Goal: Navigation & Orientation: Find specific page/section

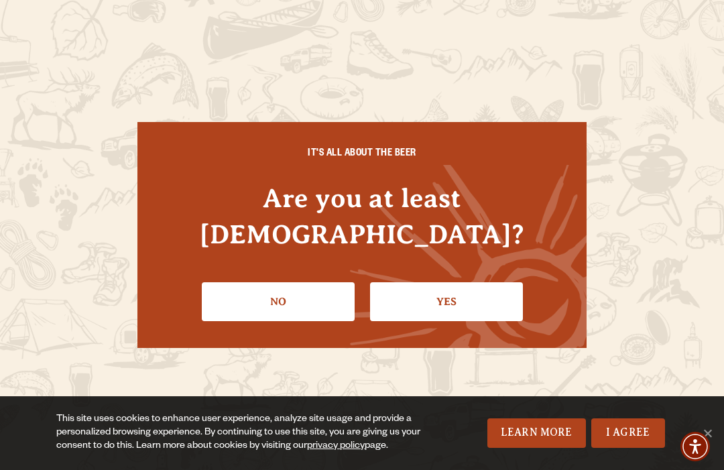
click at [490, 284] on link "Yes" at bounding box center [446, 301] width 153 height 39
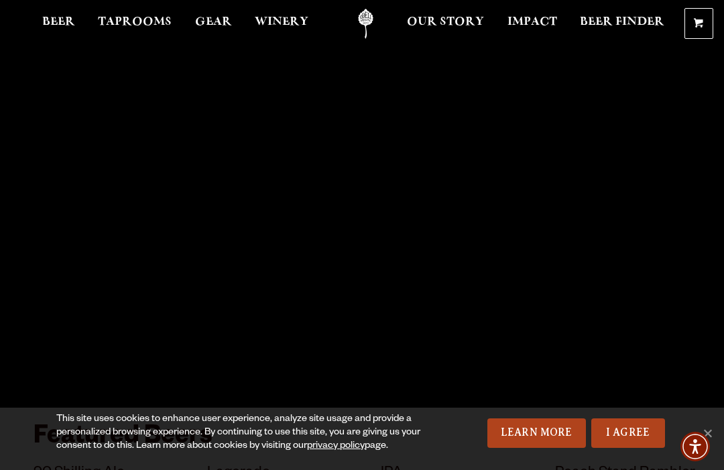
click at [627, 431] on link "I Agree" at bounding box center [628, 432] width 74 height 29
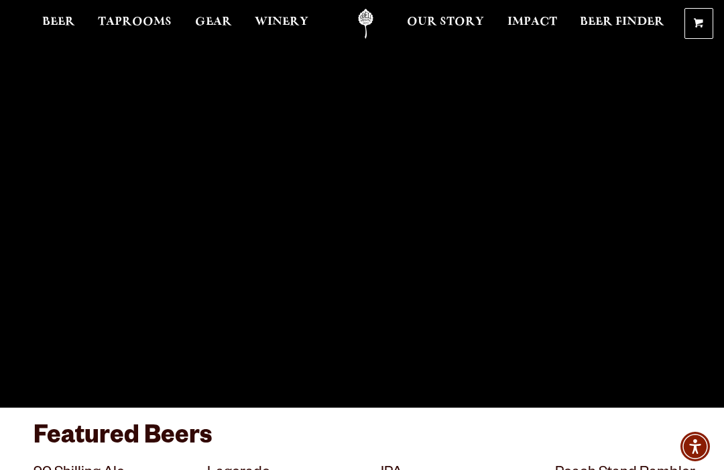
click at [146, 23] on span "Taprooms" at bounding box center [135, 22] width 74 height 11
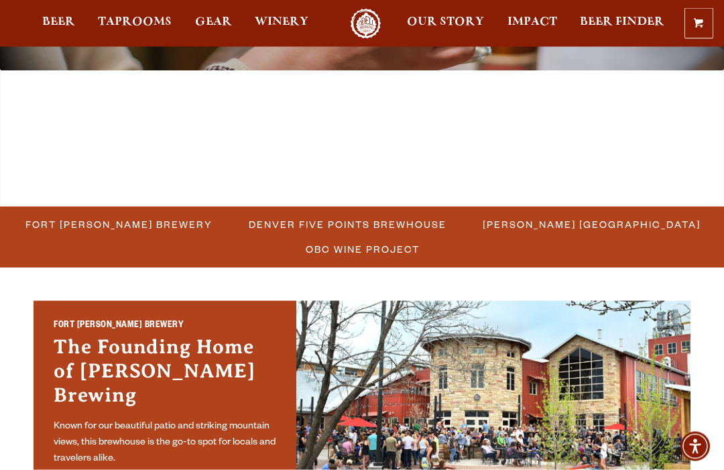
scroll to position [227, 0]
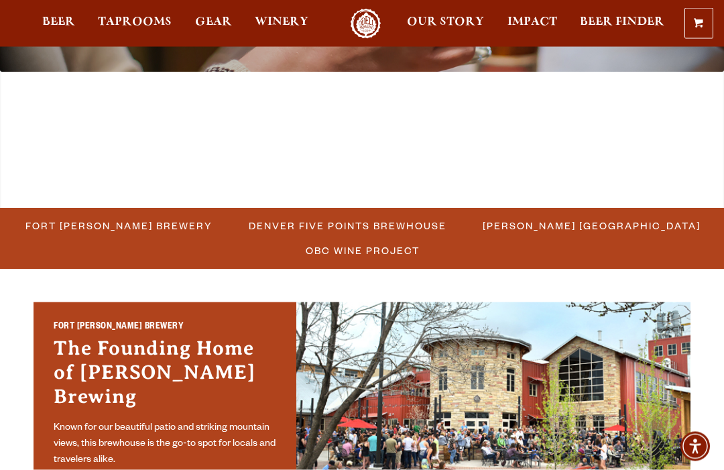
click at [133, 216] on span "Fort [PERSON_NAME] Brewery" at bounding box center [118, 225] width 187 height 19
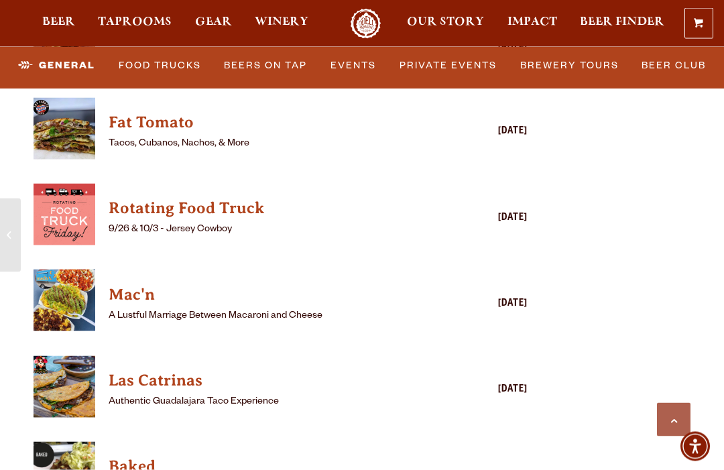
scroll to position [3867, 0]
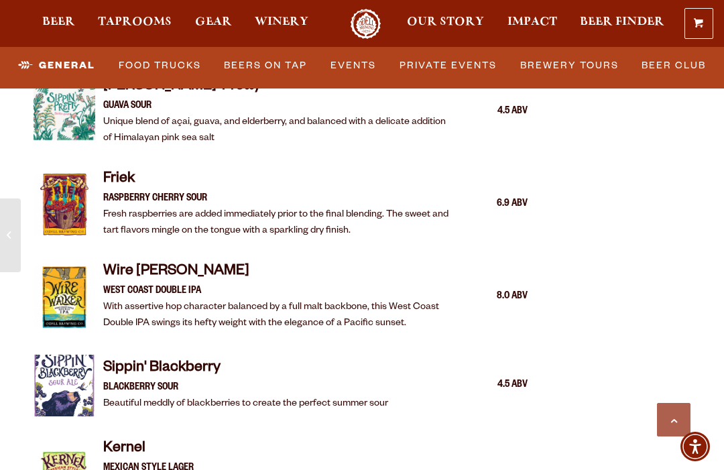
scroll to position [2255, 0]
